Goal: Information Seeking & Learning: Learn about a topic

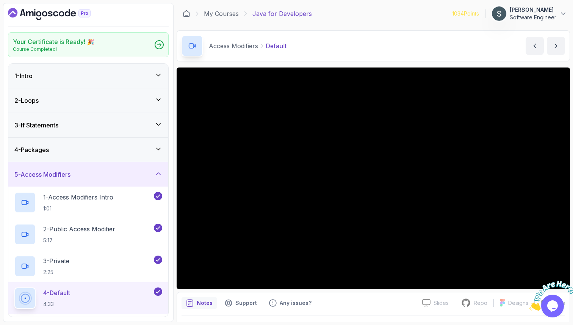
scroll to position [132, 0]
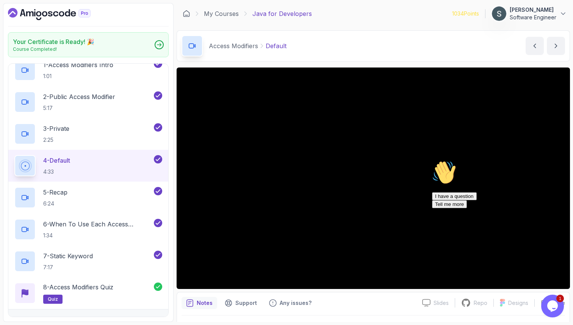
click at [557, 160] on div "Chat attention grabber" at bounding box center [500, 160] width 136 height 0
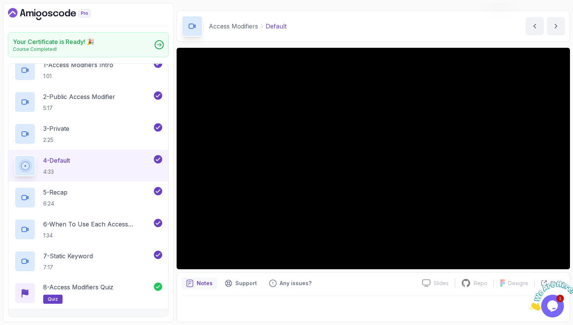
scroll to position [0, 0]
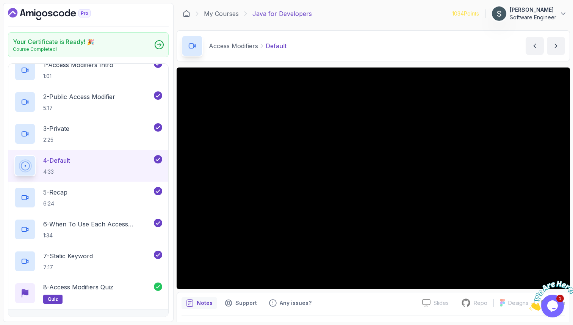
click at [560, 280] on div at bounding box center [549, 295] width 41 height 30
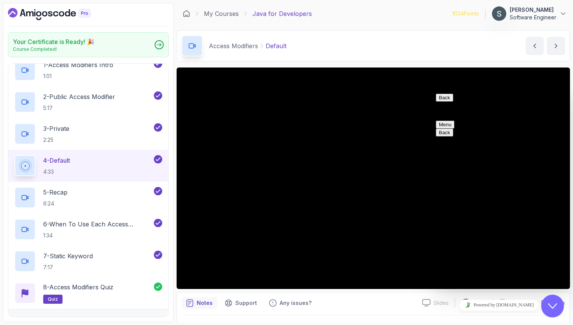
click at [544, 303] on div "Close Chat This icon closes the chat window." at bounding box center [552, 305] width 23 height 9
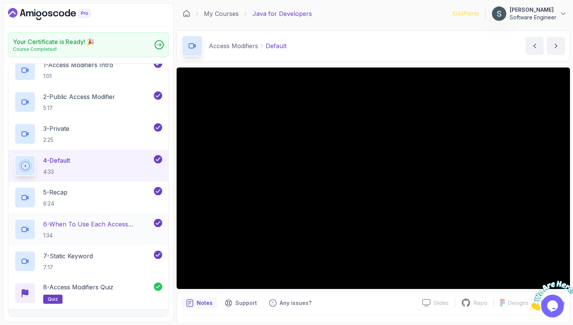
click at [103, 223] on p "6 - When To Use Each Access Modifier" at bounding box center [97, 223] width 109 height 9
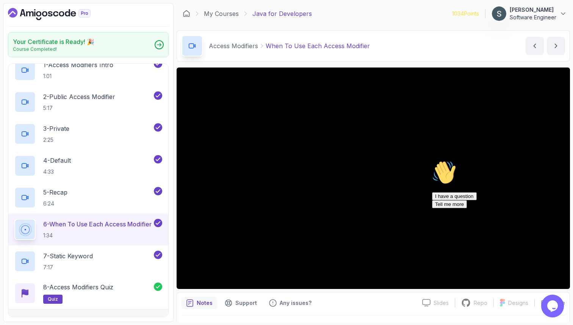
click at [561, 160] on div "Chat attention grabber" at bounding box center [500, 160] width 136 height 0
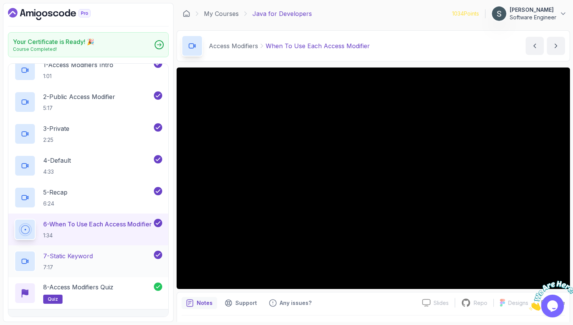
click at [104, 260] on div "7 - Static Keyword 7:17" at bounding box center [83, 260] width 138 height 21
